Goal: Information Seeking & Learning: Learn about a topic

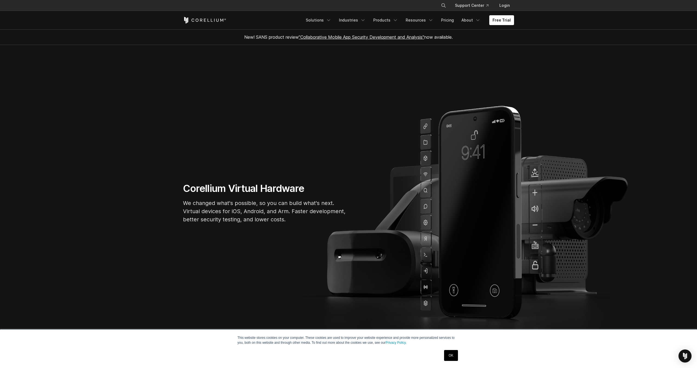
click at [452, 353] on link "OK" at bounding box center [451, 355] width 14 height 11
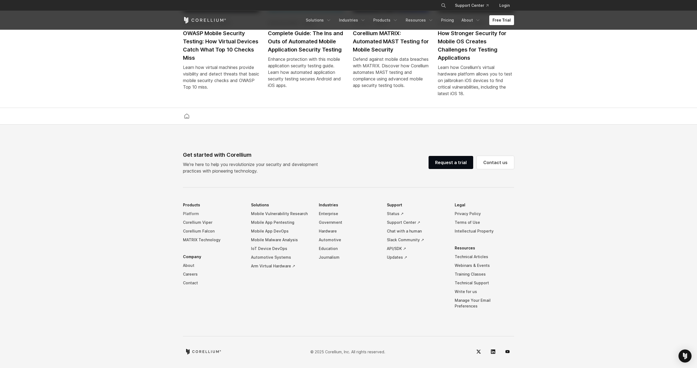
scroll to position [1263, 0]
click at [193, 218] on link "Platform" at bounding box center [212, 213] width 59 height 9
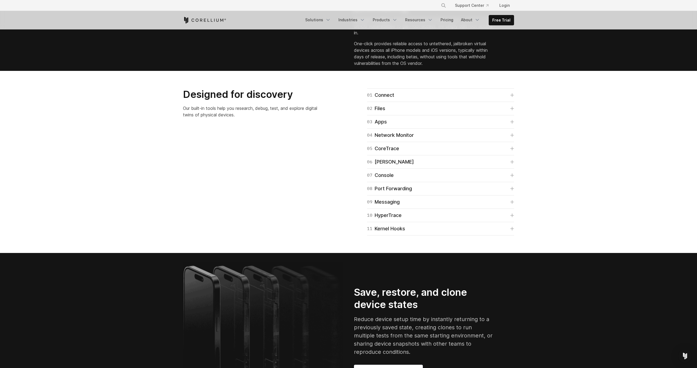
scroll to position [883, 0]
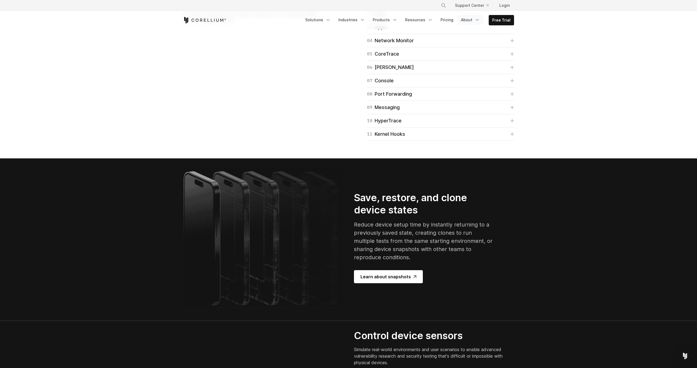
click at [472, 17] on link "About" at bounding box center [471, 20] width 26 height 10
click at [415, 20] on link "Resources" at bounding box center [419, 20] width 34 height 10
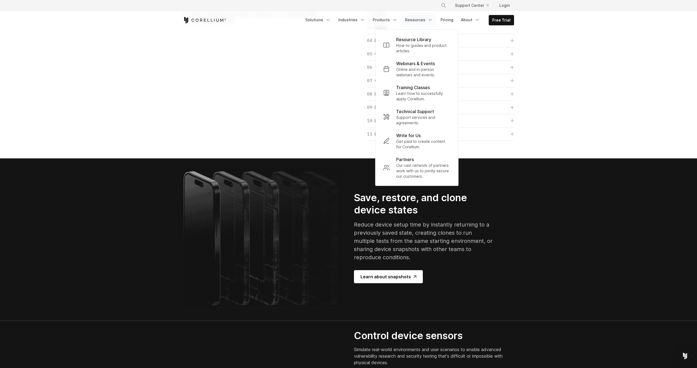
click at [154, 158] on section "Designed for discovery Our built-in tools help you research, debug, test, and e…" at bounding box center [348, 67] width 697 height 182
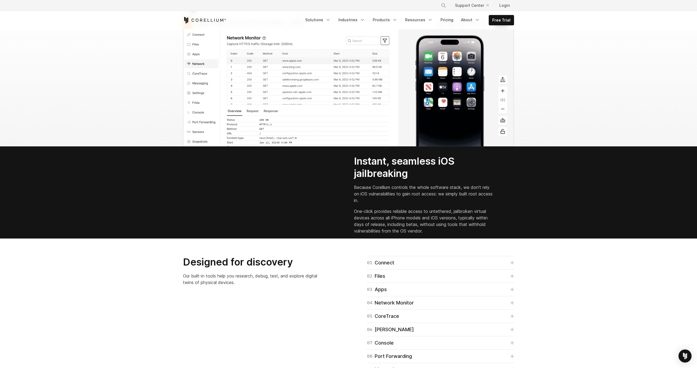
scroll to position [443, 0]
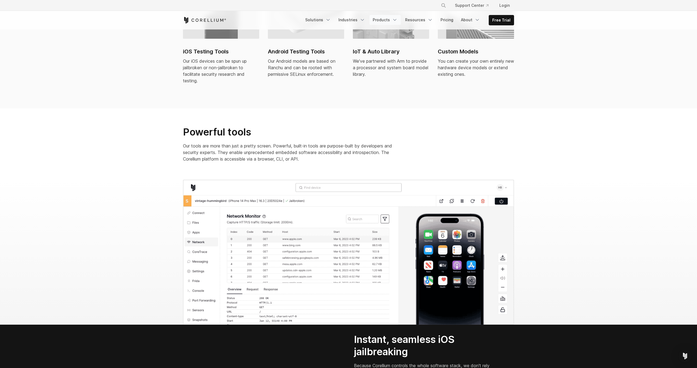
click at [391, 19] on link "Products" at bounding box center [384, 20] width 31 height 10
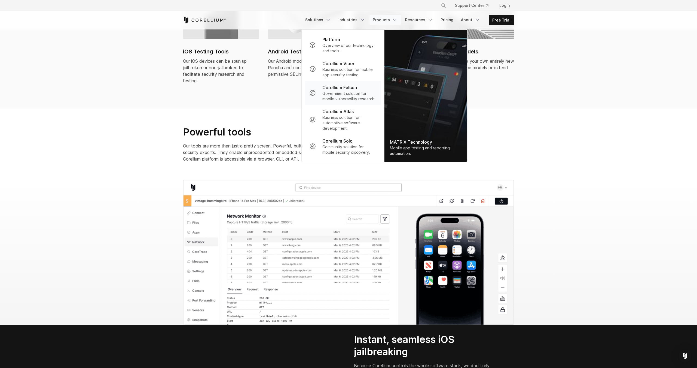
click at [318, 98] on link "Corellium Falcon Government solution for mobile vulnerability research." at bounding box center [343, 93] width 76 height 24
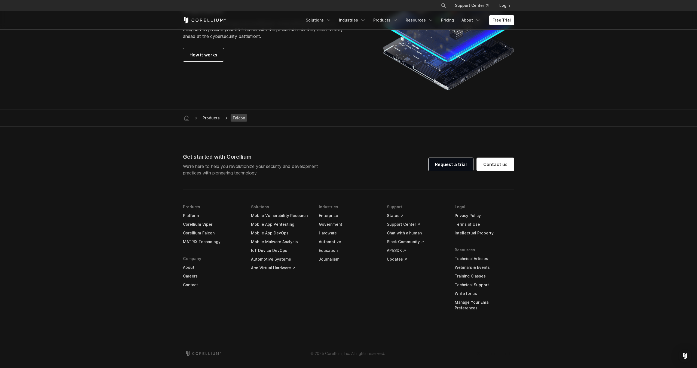
click at [138, 164] on footer "Get started with Corellium We’re here to help you revolutionize your security a…" at bounding box center [348, 248] width 697 height 244
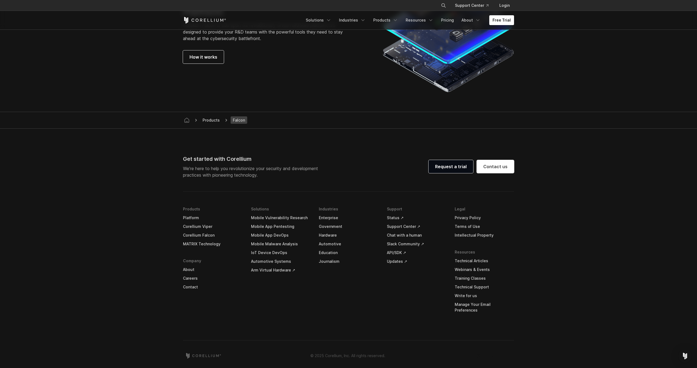
scroll to position [1578, 0]
